Goal: Information Seeking & Learning: Learn about a topic

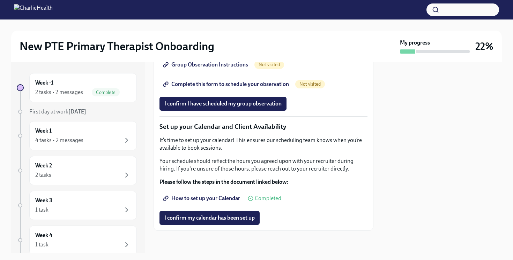
scroll to position [1108, 0]
click at [237, 216] on span "I confirm my calendar has been set up" at bounding box center [209, 218] width 90 height 7
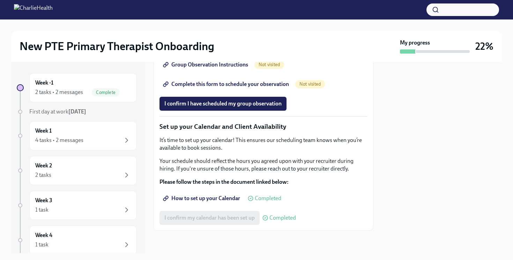
click at [329, 127] on p "Set up your Calendar and Client Availability" at bounding box center [263, 126] width 208 height 9
click at [338, 102] on div "I confirm I have scheduled my group observation" at bounding box center [263, 104] width 208 height 14
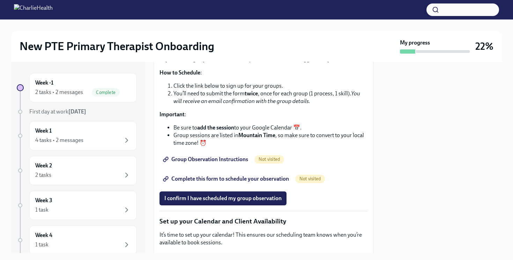
scroll to position [951, 0]
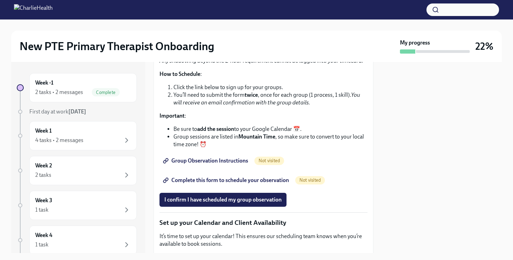
click at [231, 168] on link "Group Observation Instructions" at bounding box center [205, 161] width 93 height 14
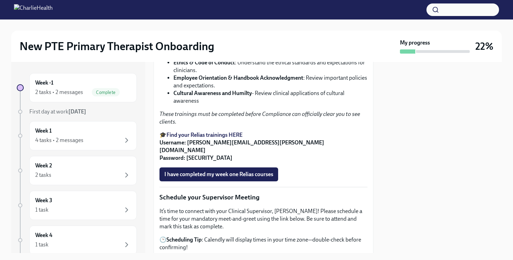
scroll to position [496, 0]
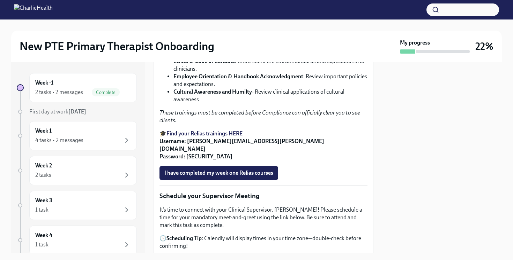
click at [234, 137] on strong "Find your Relias trainings HERE" at bounding box center [204, 133] width 76 height 7
click at [206, 161] on p "🎓 Find your Relias trainings HERE Username: [PERSON_NAME][EMAIL_ADDRESS][PERSON…" at bounding box center [263, 145] width 208 height 31
drag, startPoint x: 206, startPoint y: 220, endPoint x: 186, endPoint y: 219, distance: 19.6
click at [186, 161] on p "🎓 Find your Relias trainings HERE Username: [PERSON_NAME][EMAIL_ADDRESS][PERSON…" at bounding box center [263, 145] width 208 height 31
copy strong "ch1234"
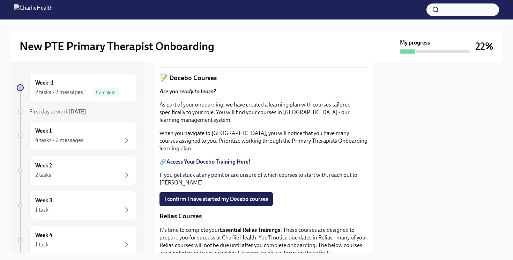
scroll to position [274, 0]
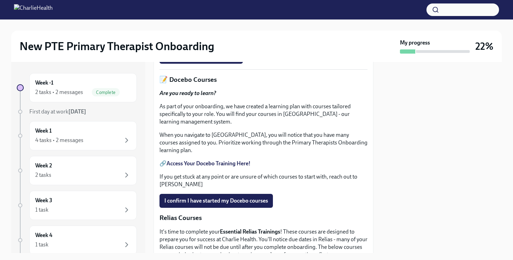
click at [206, 44] on link "HIPAA for Covered Entities" at bounding box center [199, 40] width 66 height 7
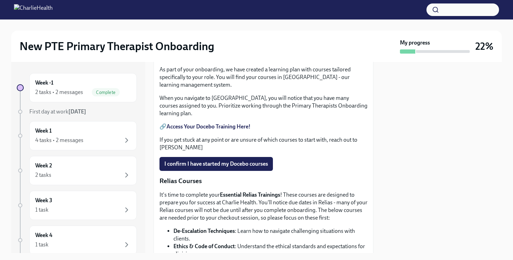
scroll to position [314, 0]
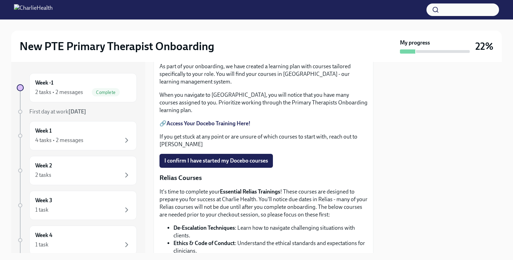
click at [233, 127] on strong "Access Your Docebo Training Here!" at bounding box center [208, 123] width 84 height 7
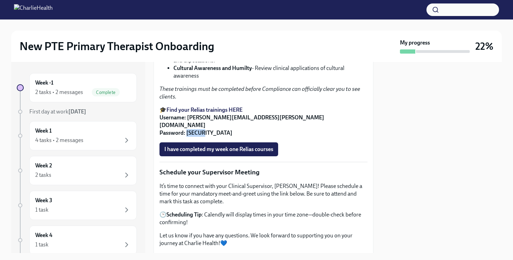
scroll to position [516, 0]
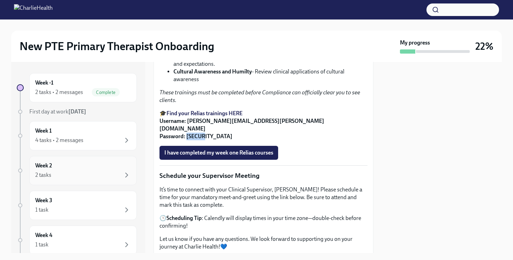
click at [119, 171] on div "2 tasks" at bounding box center [83, 175] width 96 height 8
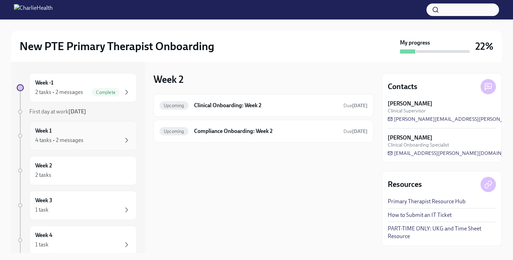
click at [108, 148] on div "Week 1 4 tasks • 2 messages" at bounding box center [82, 135] width 107 height 29
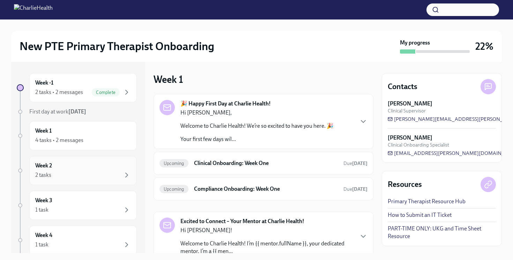
click at [108, 166] on div "Week 2 2 tasks" at bounding box center [83, 170] width 96 height 17
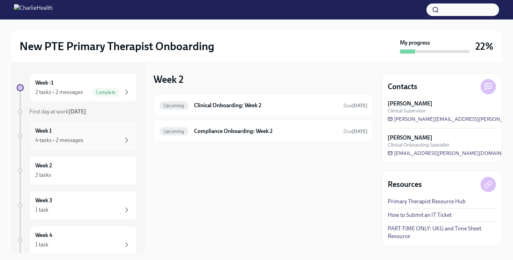
click at [113, 140] on div "4 tasks • 2 messages" at bounding box center [83, 140] width 96 height 8
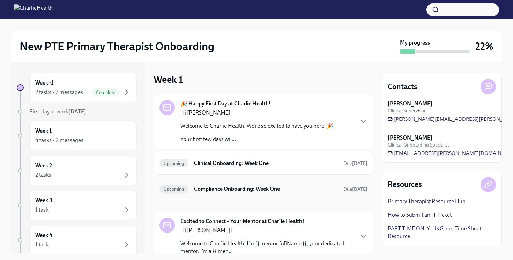
click at [235, 191] on h6 "Compliance Onboarding: Week One" at bounding box center [266, 190] width 144 height 8
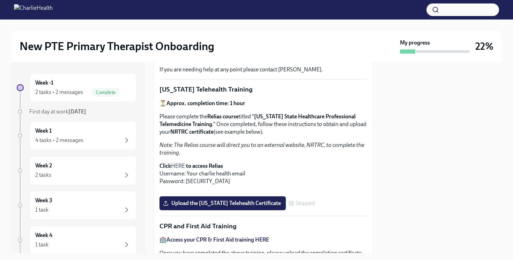
scroll to position [166, 0]
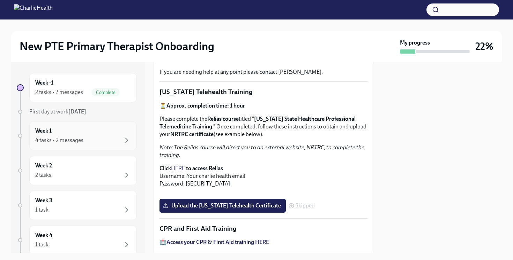
click at [112, 142] on div "4 tasks • 2 messages" at bounding box center [83, 140] width 96 height 8
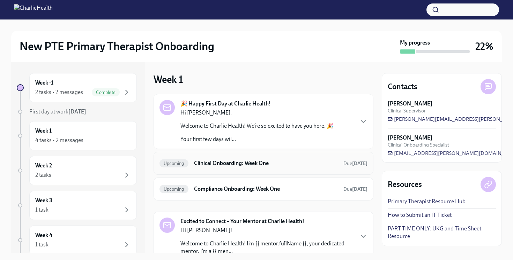
click at [190, 168] on div "Upcoming Clinical Onboarding: Week One Due [DATE]" at bounding box center [263, 163] width 208 height 11
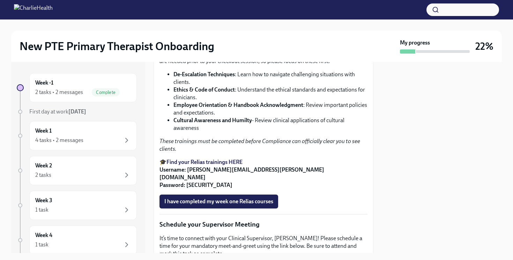
scroll to position [470, 0]
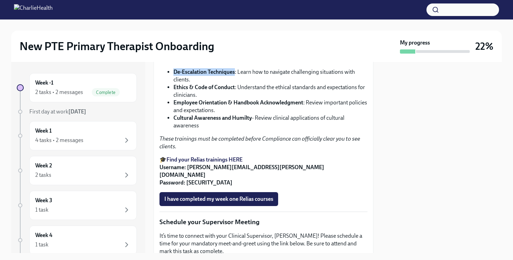
drag, startPoint x: 175, startPoint y: 139, endPoint x: 235, endPoint y: 142, distance: 59.7
click at [235, 75] on strong "De-Escalation Techniques" at bounding box center [203, 72] width 61 height 7
copy strong "De-Escalation Techniques"
click at [287, 130] on li "Cultural Awareness and Humilty - Review clinical applications of cultural aware…" at bounding box center [270, 121] width 194 height 15
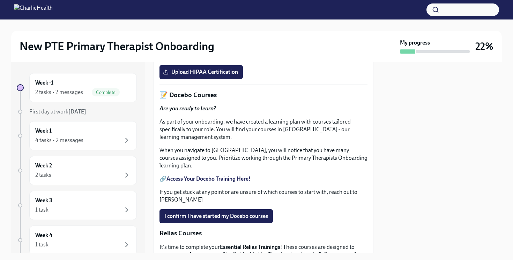
scroll to position [255, 0]
